Goal: Information Seeking & Learning: Learn about a topic

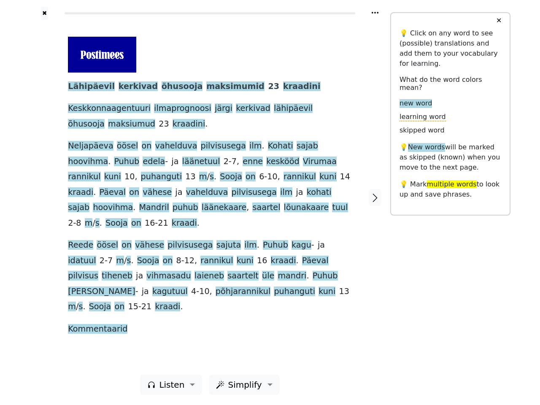
click at [168, 218] on span "16-21" at bounding box center [157, 223] width 24 height 11
click at [375, 13] on icon at bounding box center [374, 13] width 7 height 2
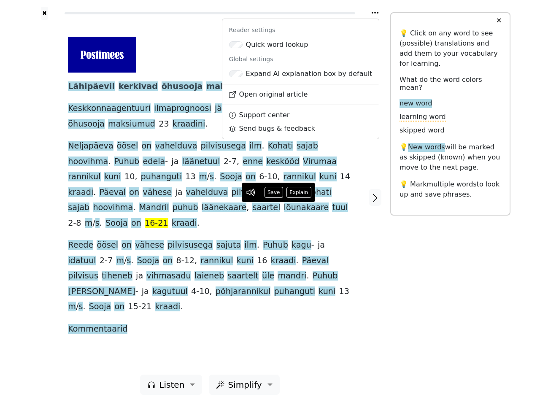
click at [44, 197] on div at bounding box center [45, 197] width 30 height 355
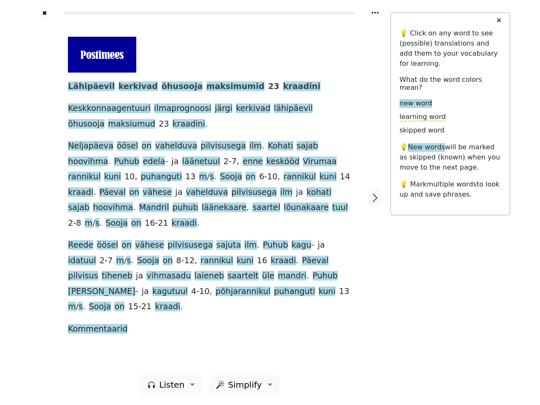
click at [89, 202] on span "sajab" at bounding box center [79, 207] width 22 height 11
click at [87, 87] on span "Lähipäevil" at bounding box center [91, 86] width 47 height 11
click at [125, 87] on span "kerkivad" at bounding box center [137, 86] width 39 height 11
click at [162, 87] on span "õhusooja" at bounding box center [181, 86] width 41 height 11
click at [207, 87] on span "maksimumid" at bounding box center [235, 86] width 58 height 11
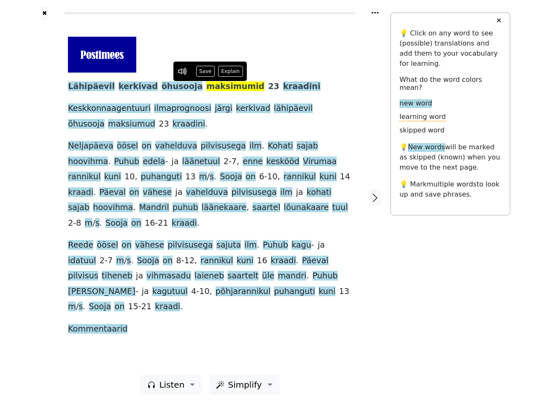
click at [268, 87] on span "23" at bounding box center [273, 86] width 11 height 11
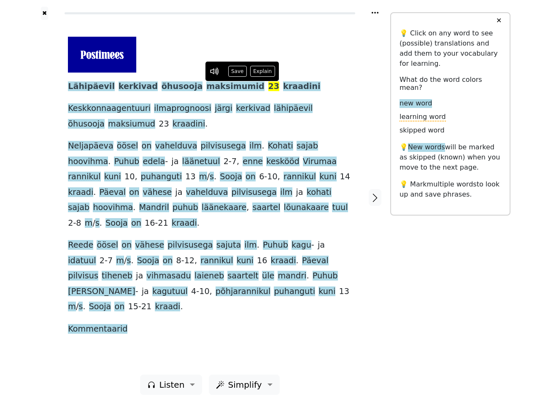
click at [283, 87] on span "kraadini" at bounding box center [302, 86] width 38 height 11
